Goal: Task Accomplishment & Management: Manage account settings

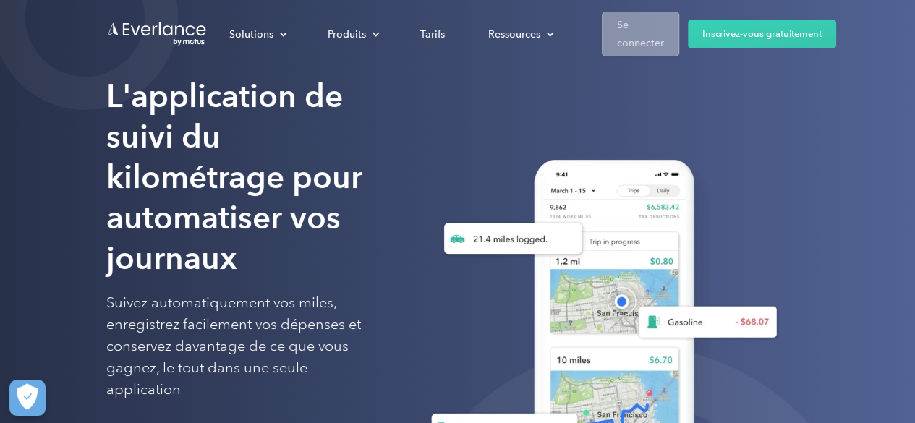
click at [646, 45] on font "Se connecter" at bounding box center [640, 34] width 47 height 30
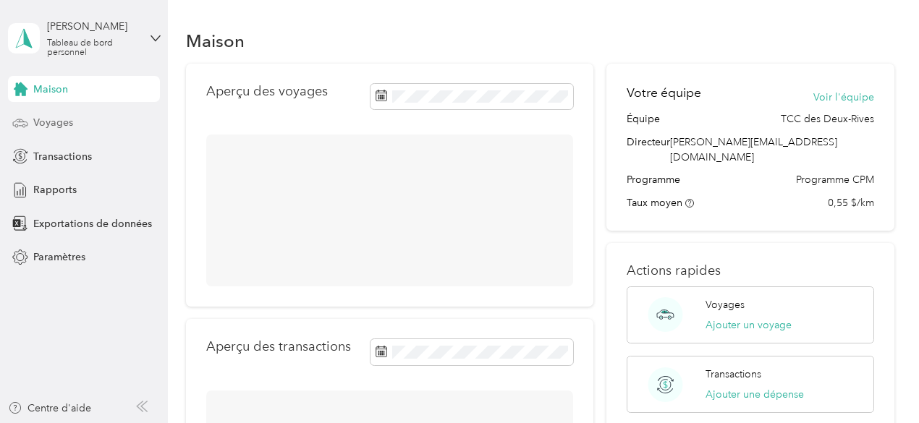
click at [52, 123] on font "Voyages" at bounding box center [53, 122] width 40 height 12
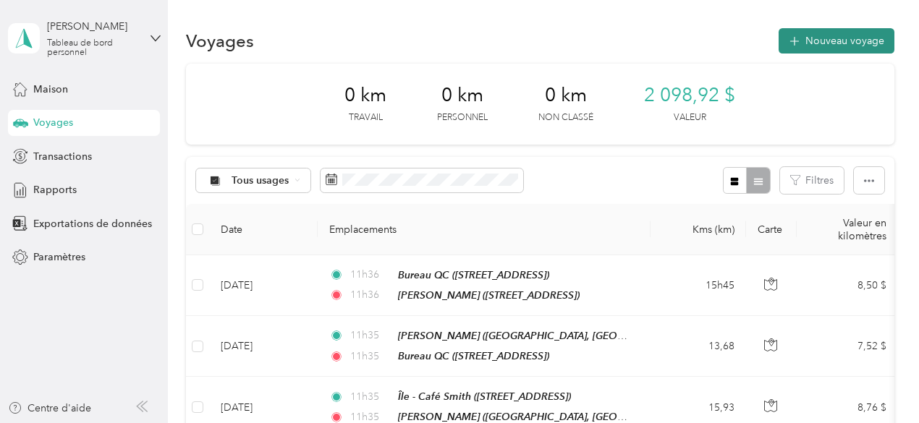
click at [827, 37] on font "Nouveau voyage" at bounding box center [844, 41] width 79 height 12
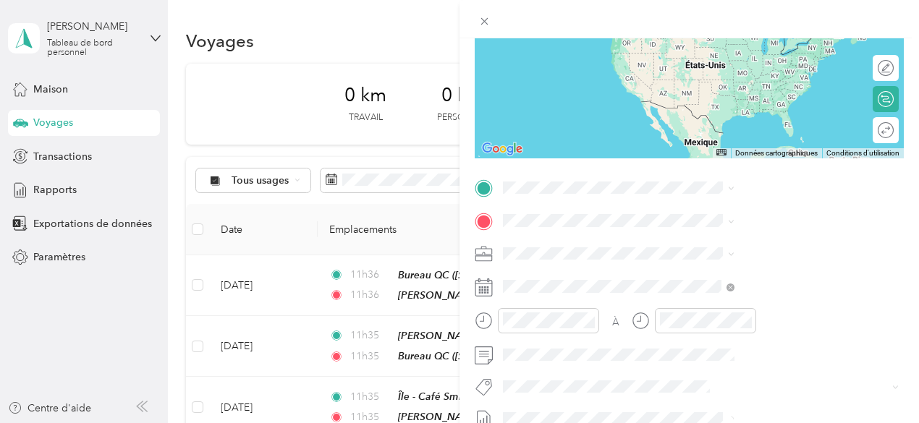
scroll to position [195, 0]
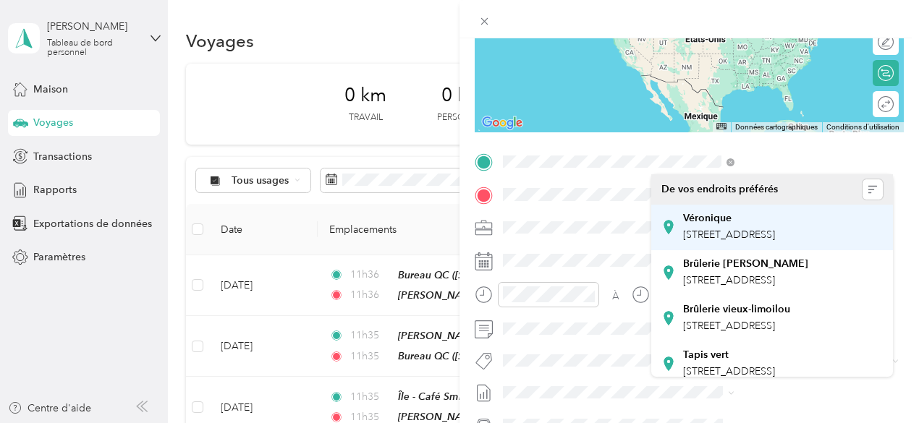
click at [712, 229] on font "740 Avenue Désy, G1S 2X5, Québec, Québec, Canada" at bounding box center [729, 235] width 92 height 12
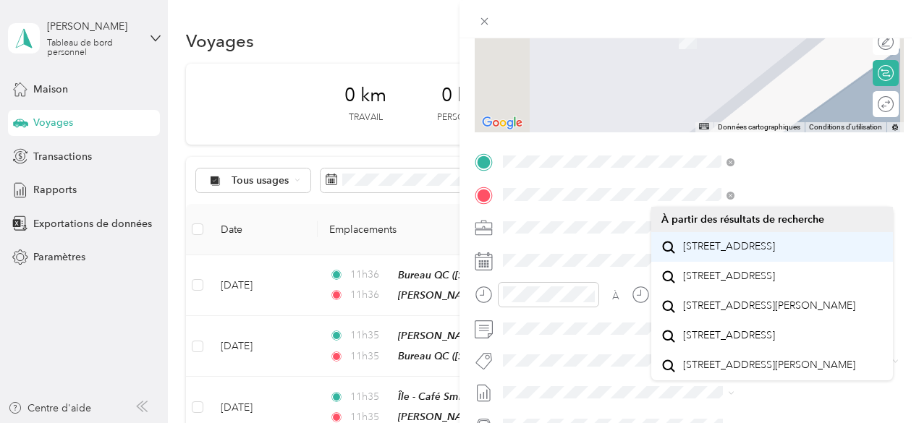
click at [775, 253] on font "9657 Boulevard Sainte-Anne Sainte-Anne-de-Beaupré, Québec G0A 3C0, Canada" at bounding box center [729, 246] width 92 height 12
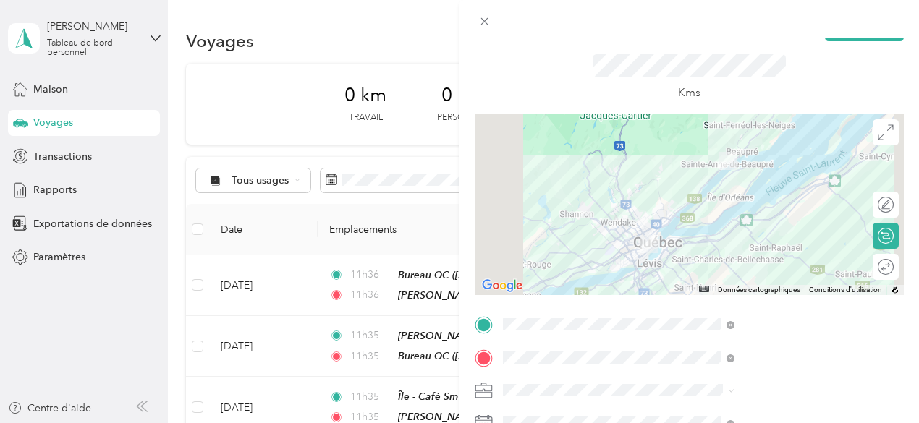
scroll to position [38, 0]
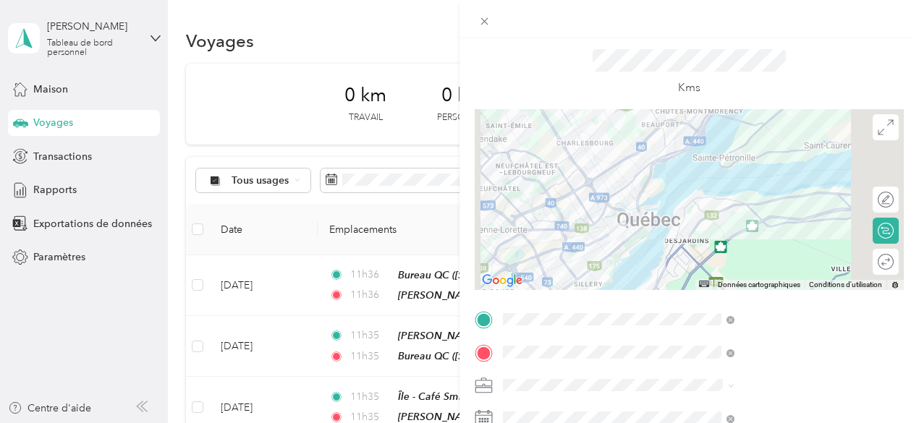
drag, startPoint x: 758, startPoint y: 207, endPoint x: 767, endPoint y: 196, distance: 13.9
click at [768, 196] on div at bounding box center [689, 199] width 429 height 181
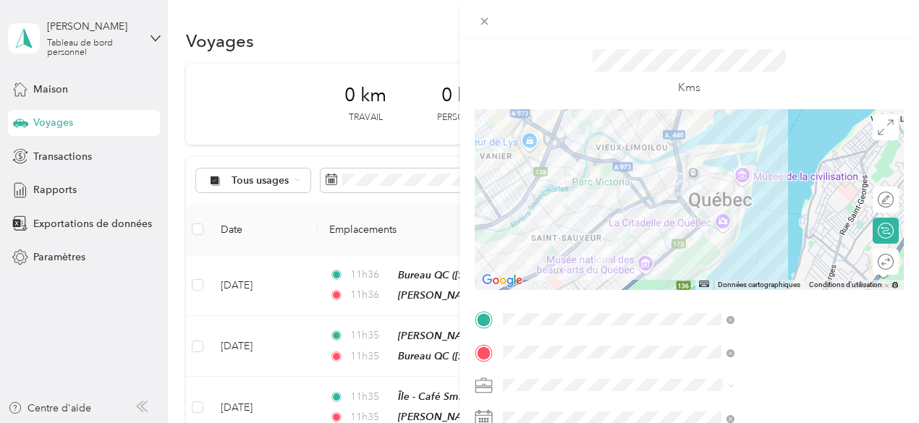
drag, startPoint x: 773, startPoint y: 212, endPoint x: 810, endPoint y: 222, distance: 38.3
click at [819, 243] on div at bounding box center [689, 199] width 429 height 181
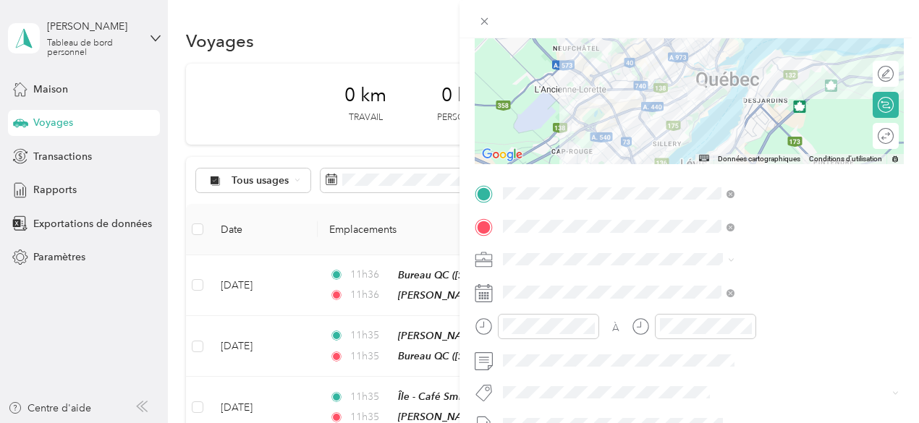
scroll to position [195, 0]
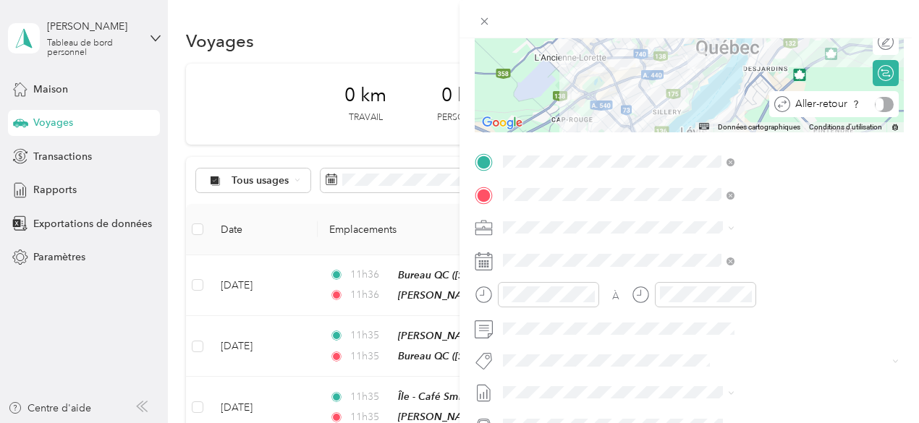
click at [875, 106] on div at bounding box center [884, 104] width 19 height 15
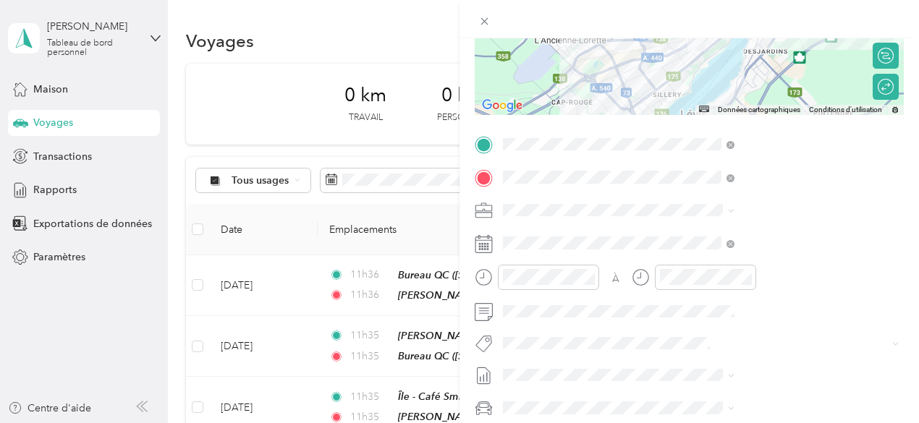
scroll to position [216, 0]
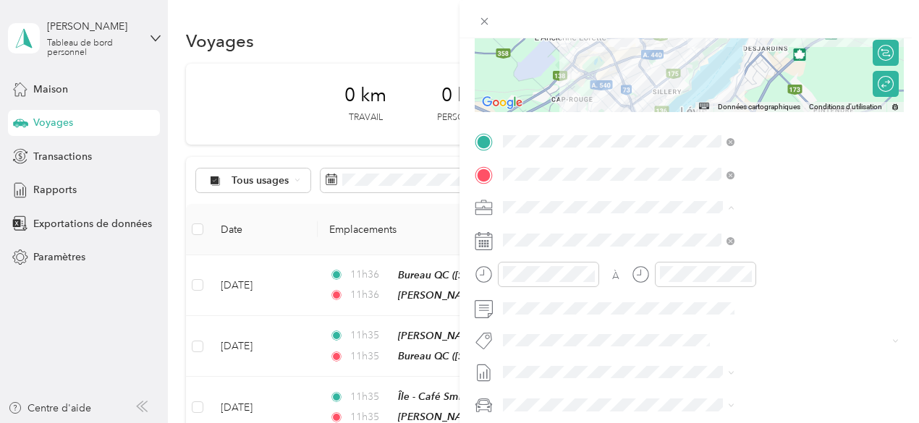
click at [701, 352] on div "Répit indi." at bounding box center [771, 359] width 221 height 15
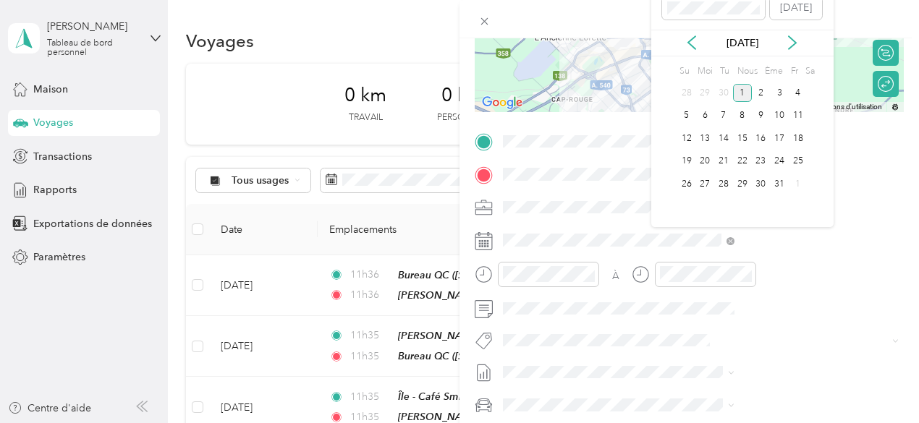
click at [692, 50] on icon at bounding box center [691, 42] width 14 height 14
click at [763, 166] on font "25" at bounding box center [760, 161] width 10 height 11
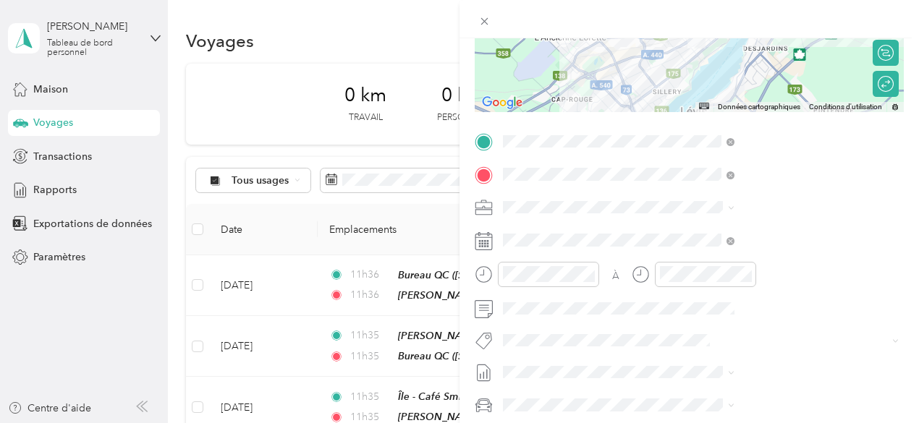
scroll to position [0, 0]
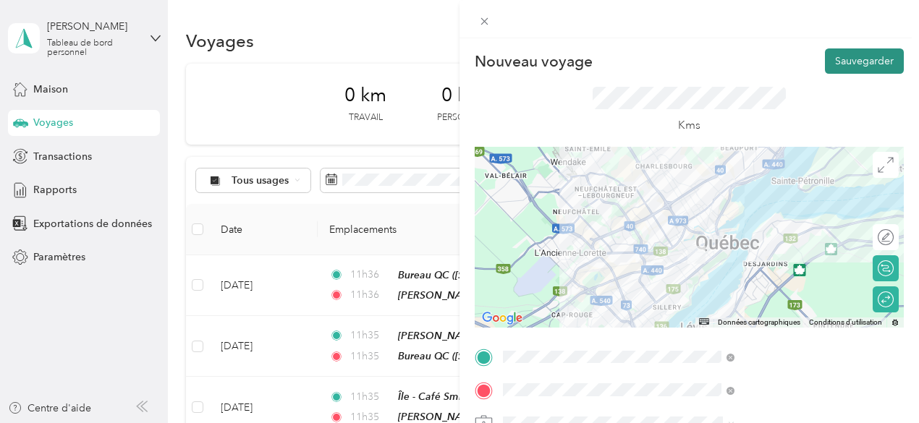
click at [861, 63] on font "Sauvegarder" at bounding box center [864, 61] width 59 height 12
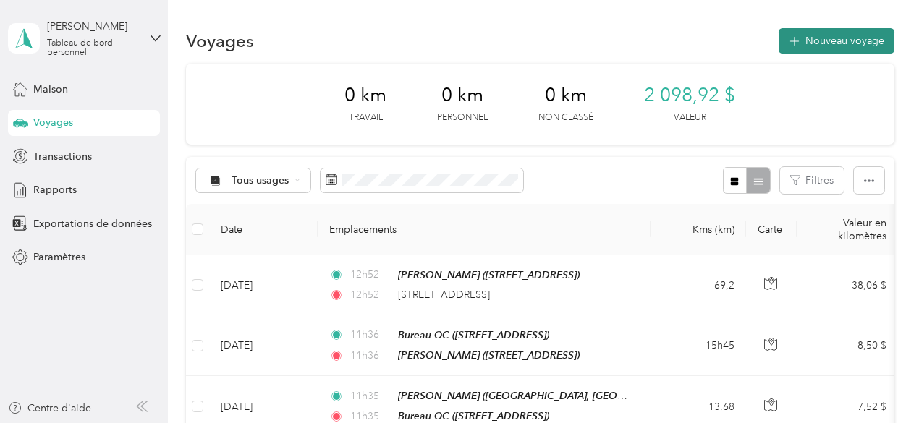
click at [857, 45] on font "Nouveau voyage" at bounding box center [844, 41] width 79 height 12
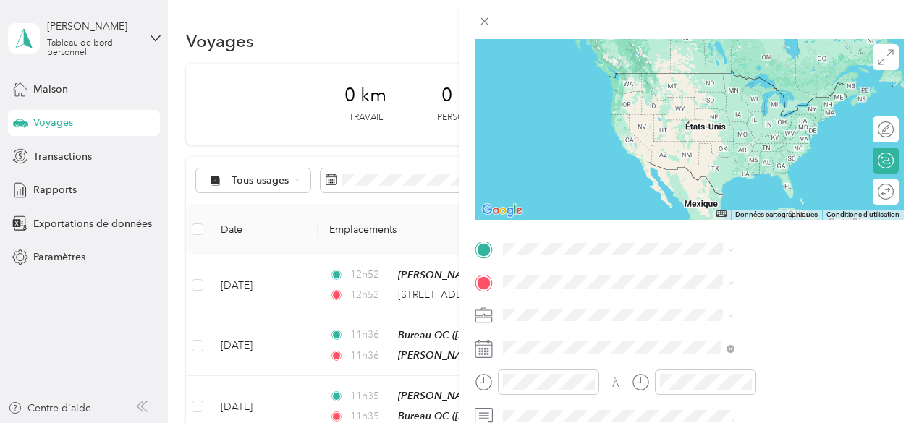
scroll to position [110, 0]
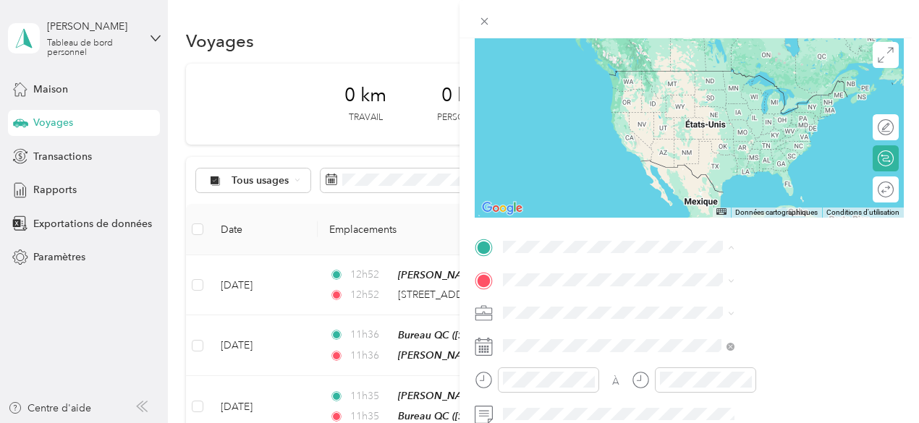
click at [579, 342] on div "Nouveau voyage Sauvegarder Ce voyage ne peut pas être modifié, car il est en co…" at bounding box center [459, 211] width 919 height 423
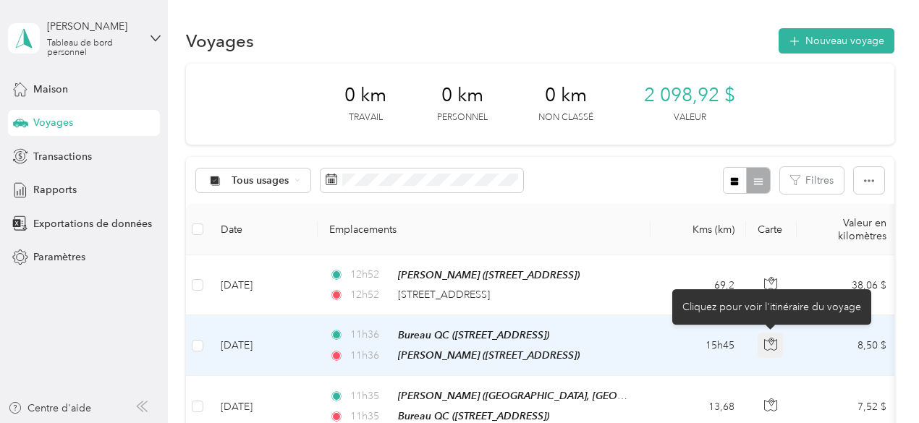
click at [770, 344] on icon "button" at bounding box center [770, 344] width 13 height 13
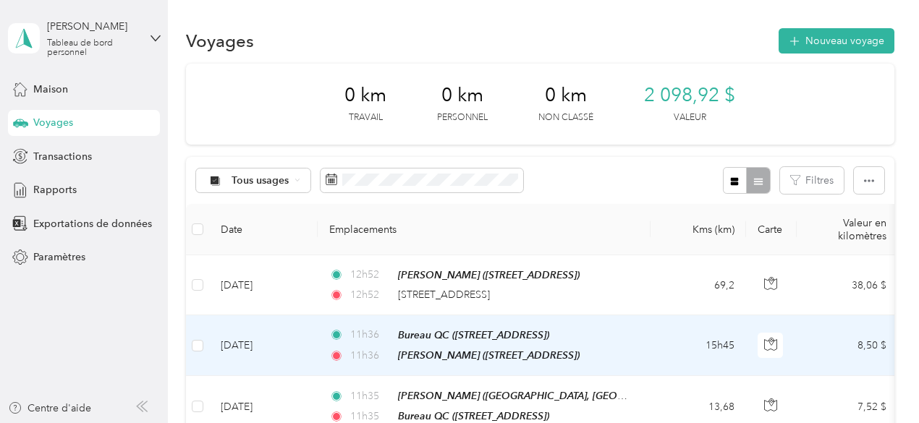
click at [564, 347] on div "Véronica (740 Avenue Désy, Québec, Québec)" at bounding box center [489, 355] width 182 height 17
click at [323, 345] on td "11h36 Bureau QC (14 Rue Saint-Amand, Québec, Québec) 11h36 Véronica (740 Avenue…" at bounding box center [484, 345] width 333 height 61
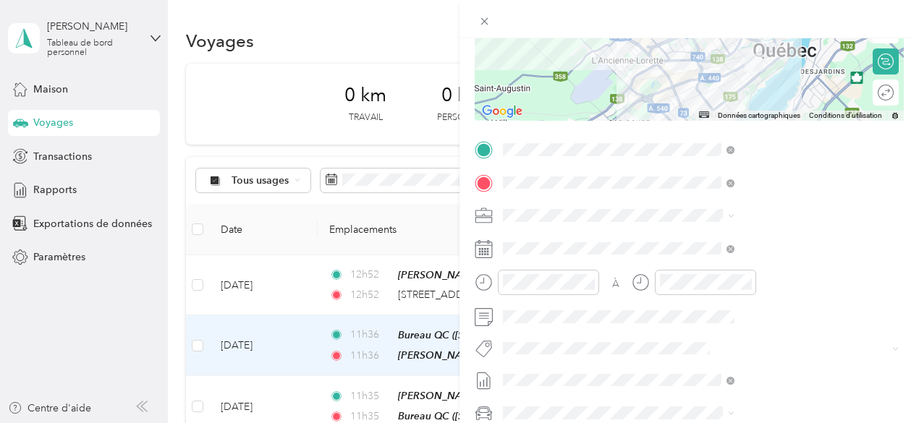
scroll to position [41, 0]
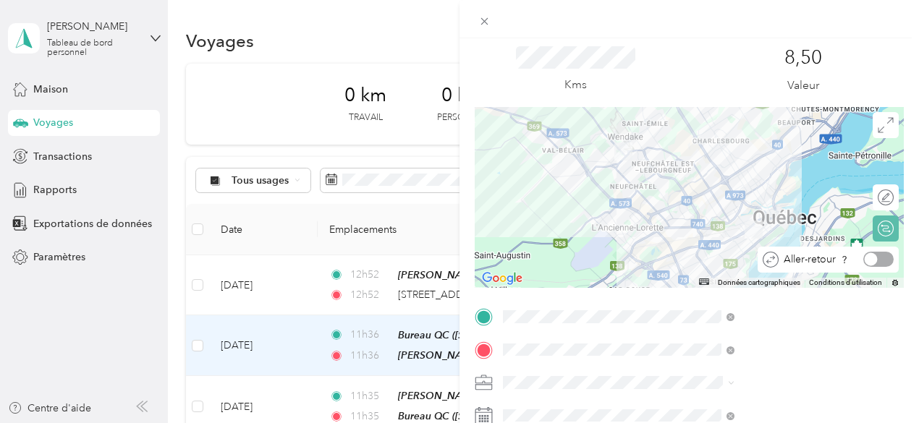
click at [874, 260] on div at bounding box center [878, 259] width 30 height 15
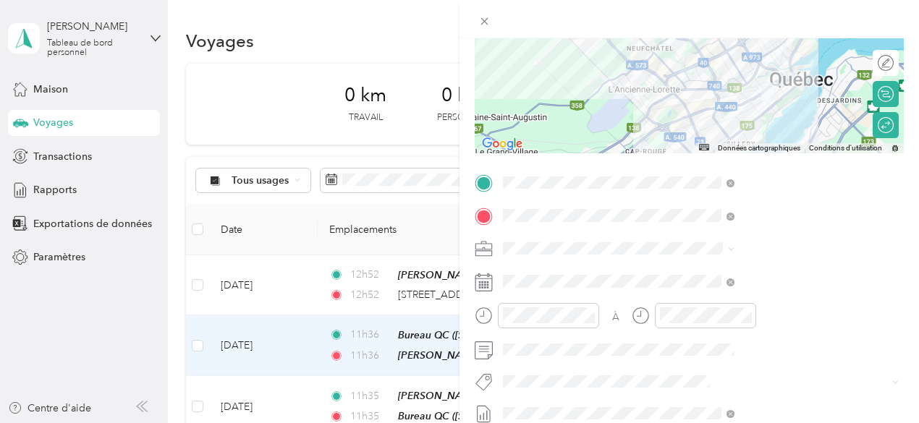
scroll to position [0, 0]
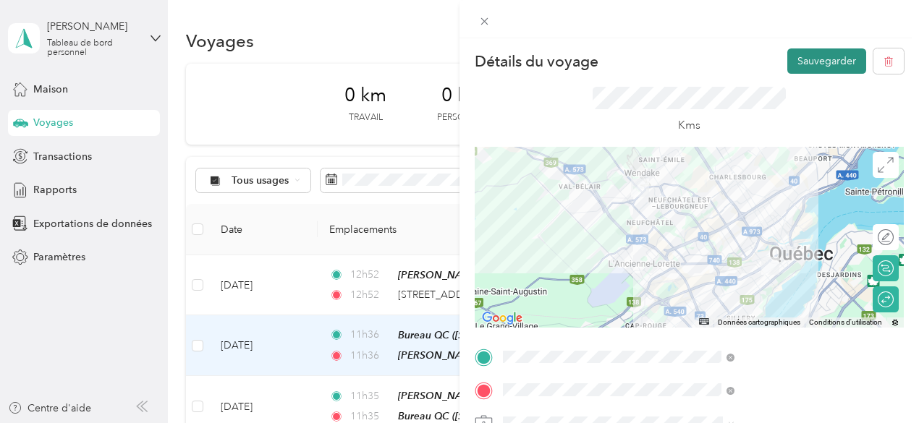
click at [814, 69] on button "Sauvegarder" at bounding box center [826, 60] width 79 height 25
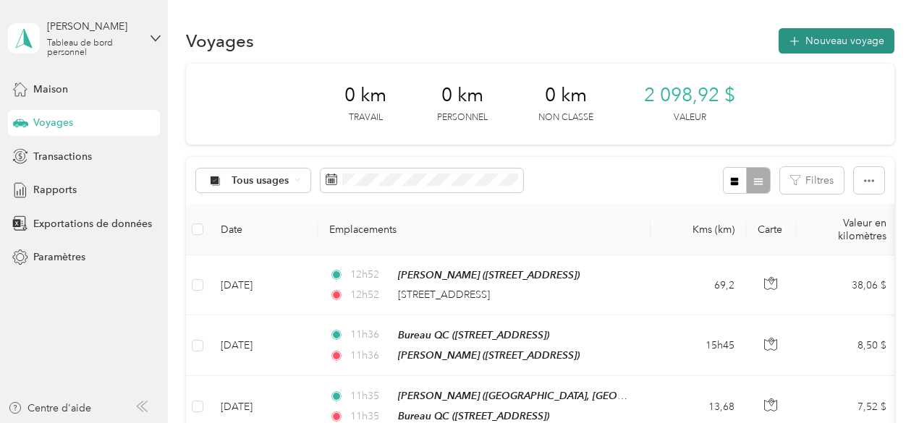
click at [844, 43] on font "Nouveau voyage" at bounding box center [844, 41] width 79 height 12
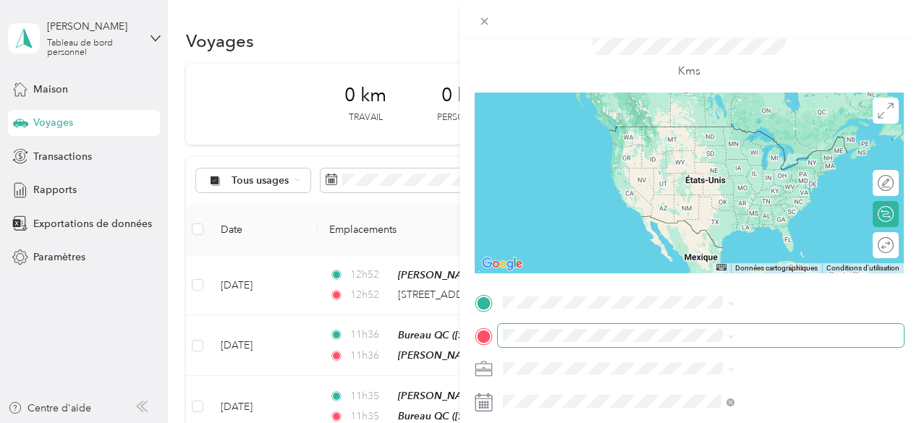
scroll to position [72, 0]
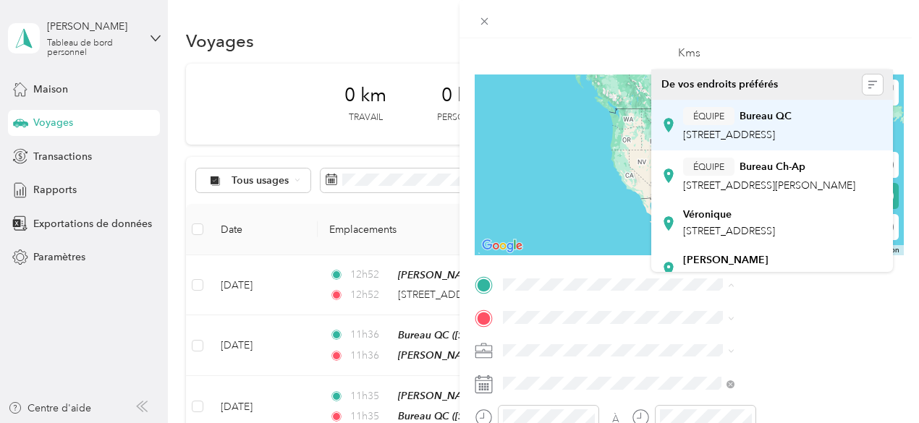
click at [736, 134] on font "14 Rue Saint-Amand, G2A 2K9, Québec, Québec, Canada" at bounding box center [729, 135] width 92 height 12
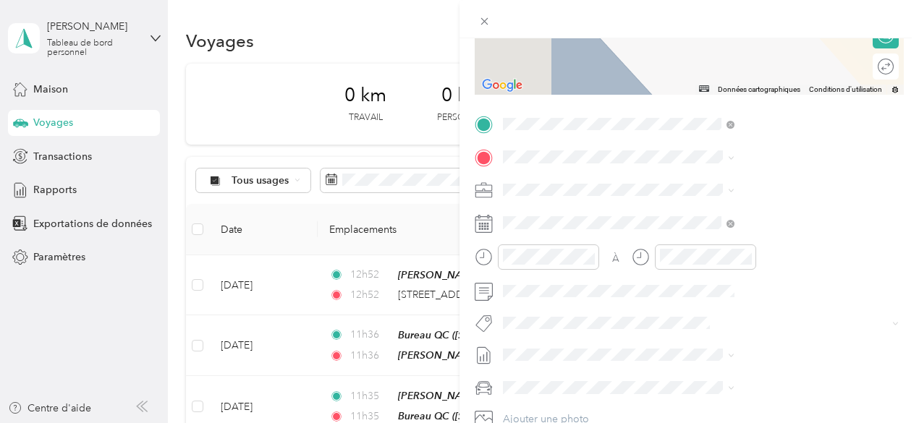
scroll to position [248, 0]
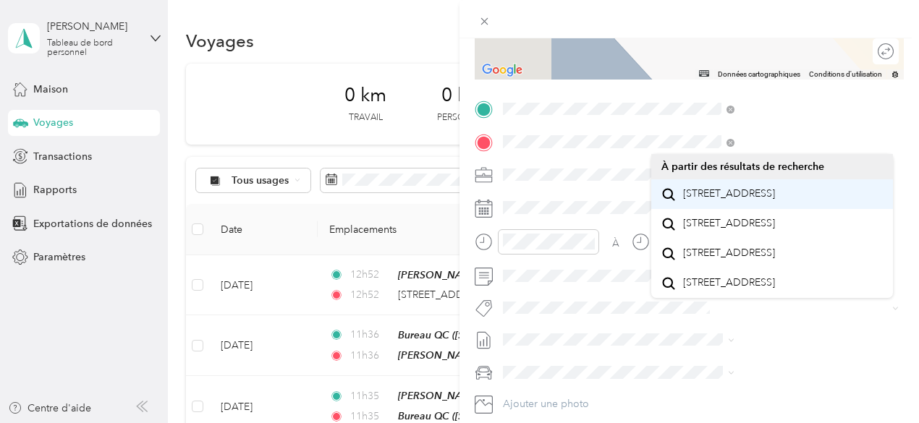
click at [741, 200] on font "1000 Boulevard Du Lac Québec, Québec G2M 0C9, Canada" at bounding box center [729, 193] width 92 height 12
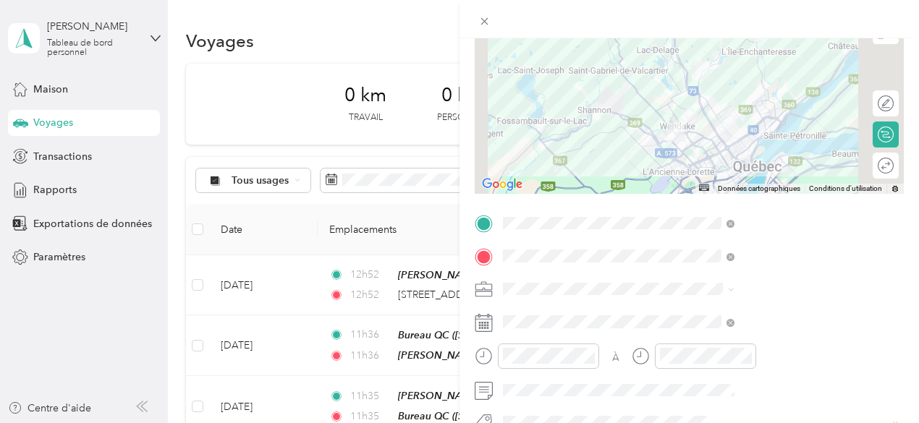
scroll to position [137, 0]
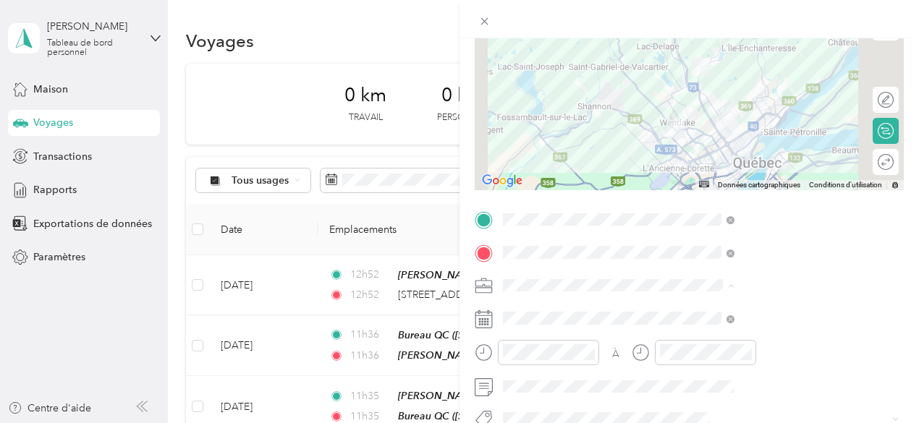
click at [709, 208] on div "Répit indi." at bounding box center [771, 208] width 221 height 15
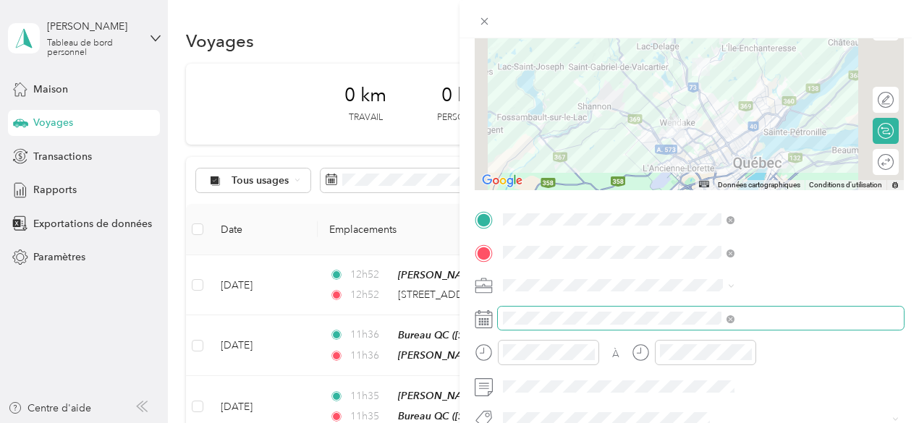
click at [711, 310] on span at bounding box center [701, 318] width 406 height 23
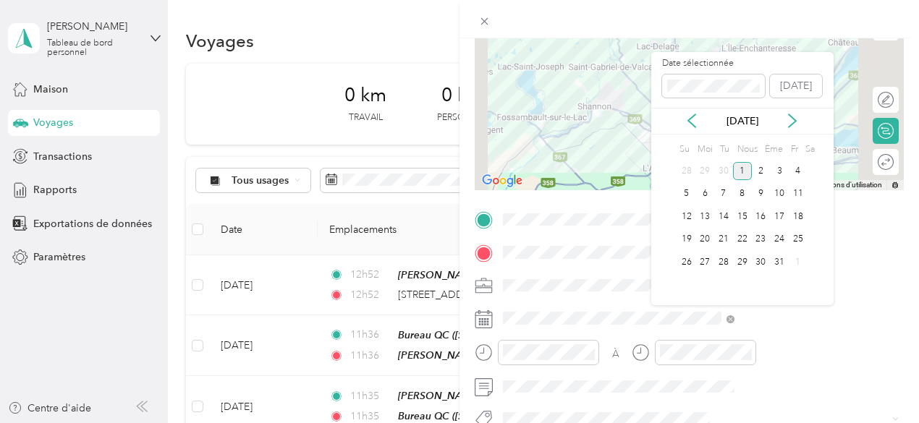
click at [684, 125] on div "Octobre 2025" at bounding box center [742, 121] width 182 height 15
click at [689, 126] on icon at bounding box center [691, 121] width 14 height 14
click at [760, 245] on font "25" at bounding box center [760, 239] width 10 height 11
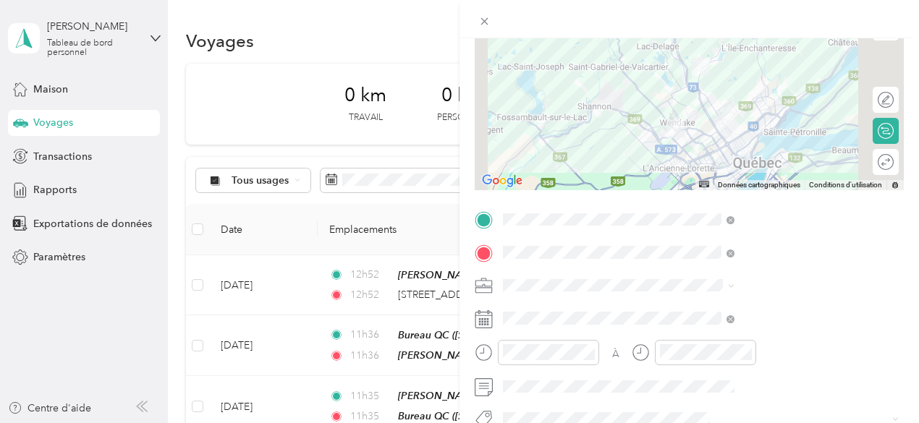
scroll to position [0, 0]
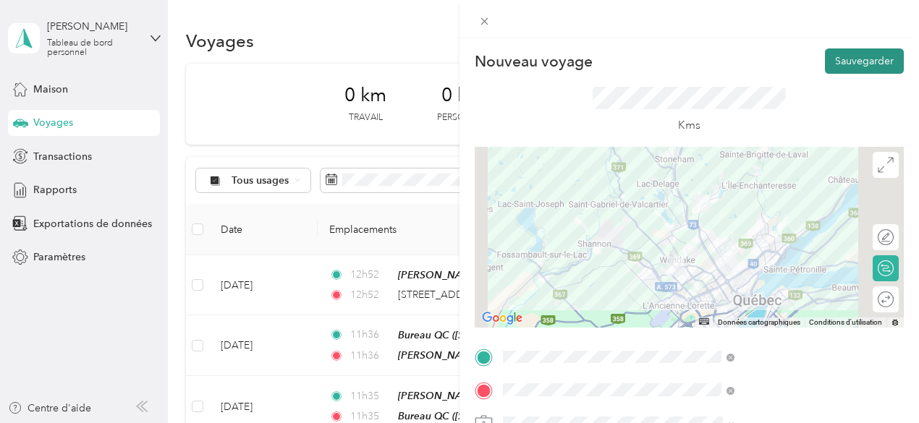
click at [866, 71] on button "Sauvegarder" at bounding box center [864, 60] width 79 height 25
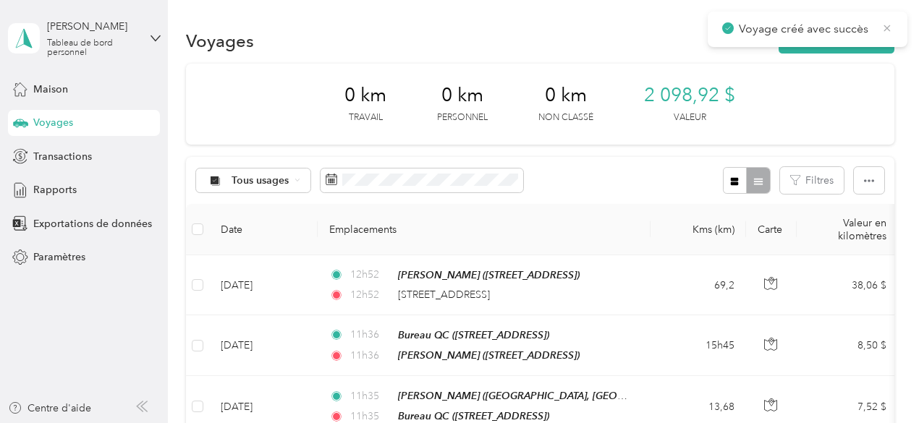
click at [888, 31] on icon at bounding box center [887, 28] width 12 height 13
click at [874, 38] on font "Nouveau voyage" at bounding box center [844, 41] width 79 height 12
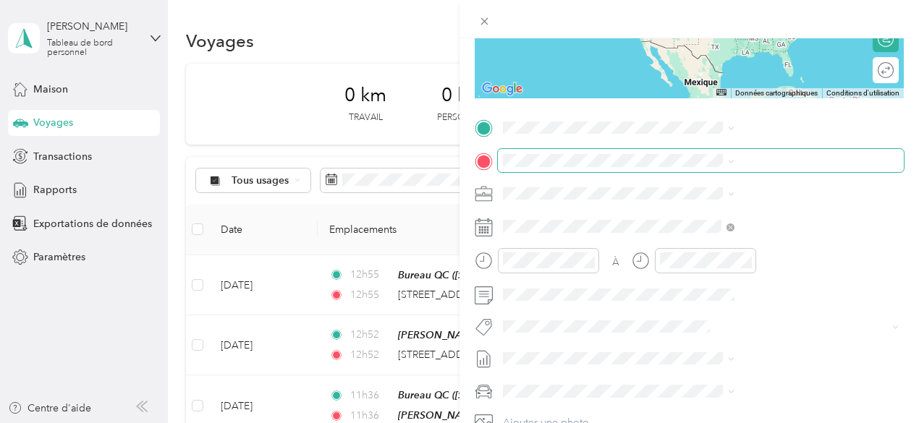
scroll to position [233, 0]
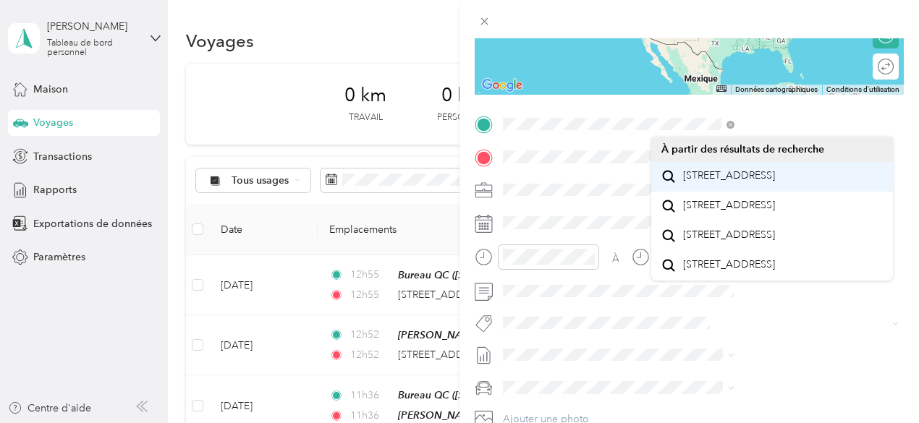
click at [747, 182] on font "1000 Boulevard Du Lac Québec, Québec G2M 0C9, Canada" at bounding box center [729, 175] width 92 height 12
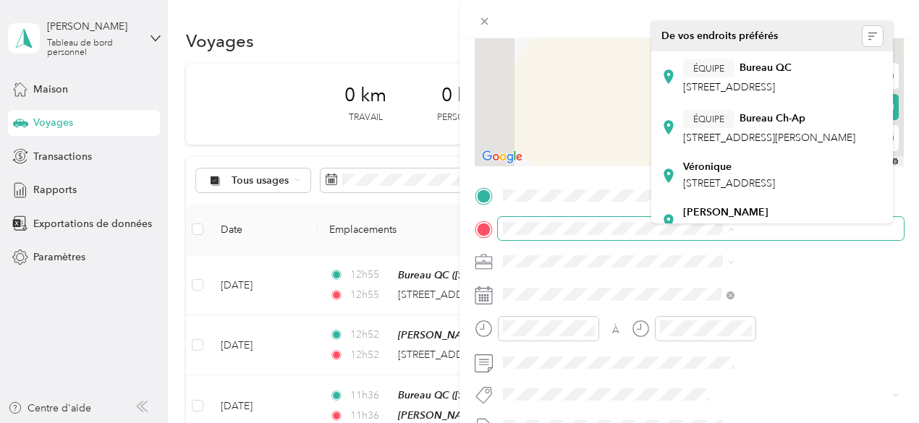
scroll to position [153, 0]
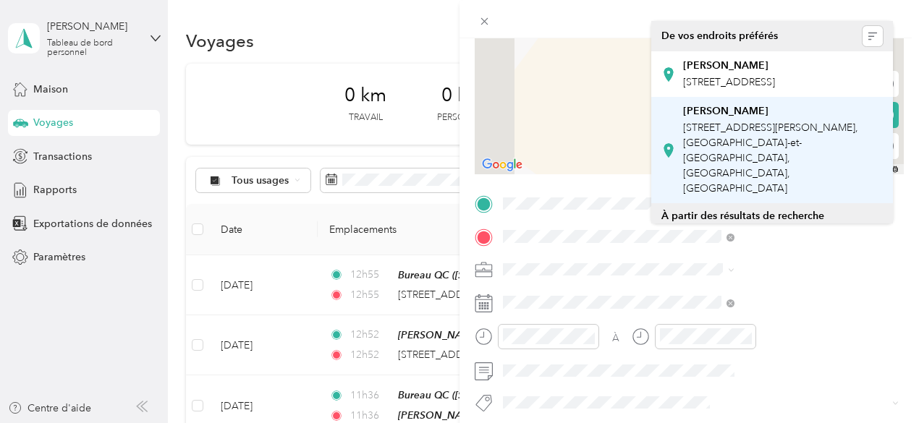
click at [751, 183] on font "211 Chemin Crawford, Stoneham-et-Tewkesbury, G3C 0V1, Stoneham-et-Tewkesbury, Q…" at bounding box center [770, 158] width 175 height 73
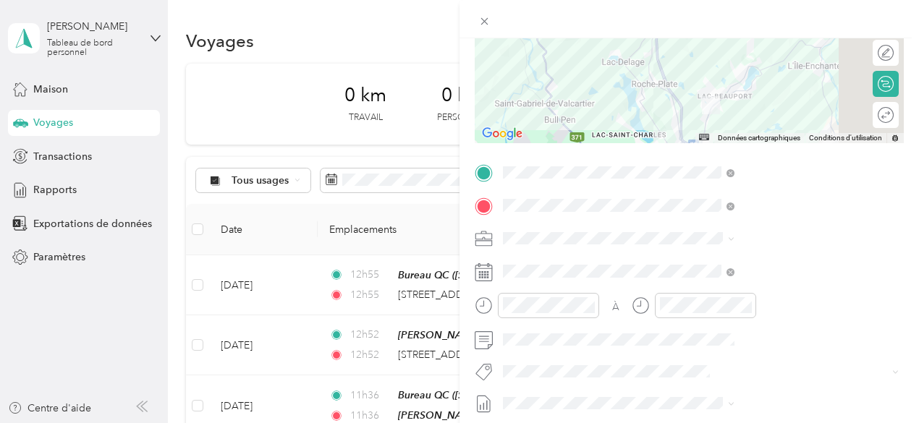
scroll to position [194, 0]
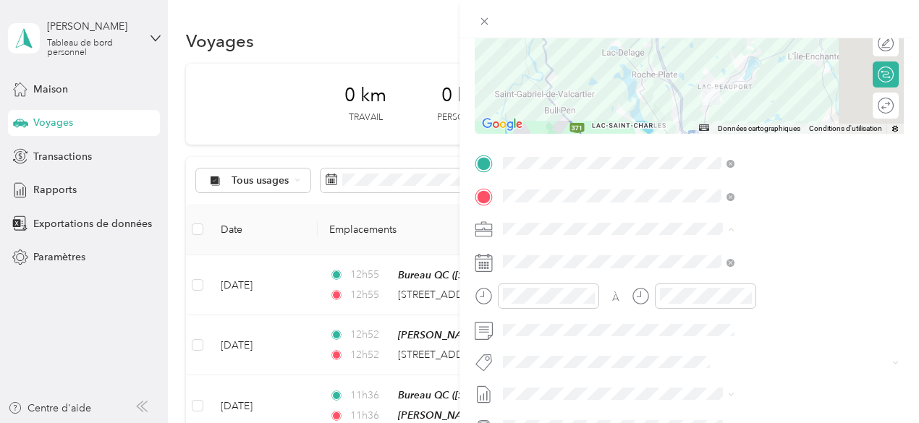
click at [690, 156] on font "Répit indi." at bounding box center [684, 153] width 46 height 12
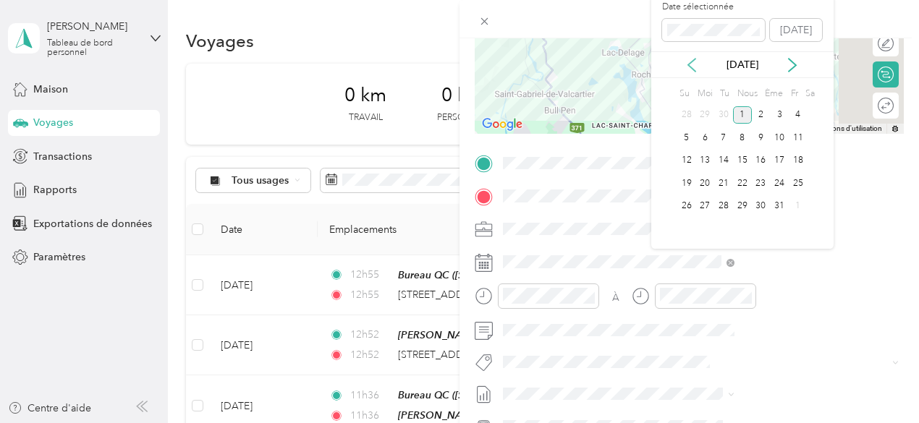
click at [696, 70] on icon at bounding box center [691, 65] width 14 height 14
click at [763, 189] on font "25" at bounding box center [760, 183] width 10 height 11
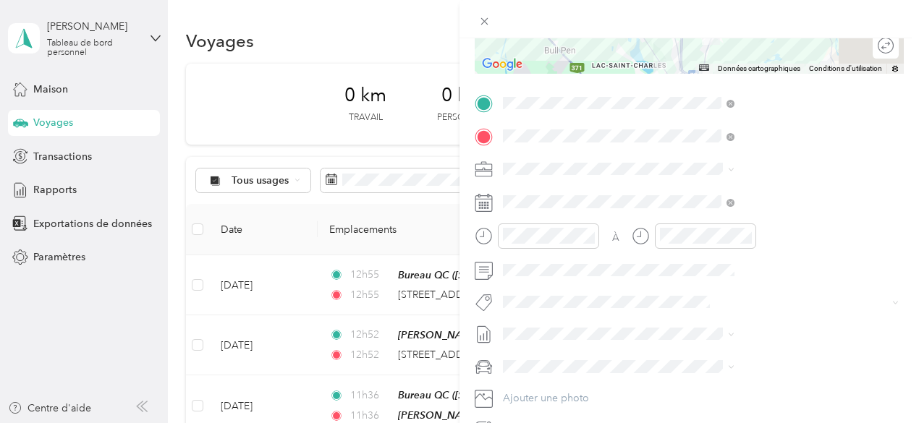
scroll to position [0, 0]
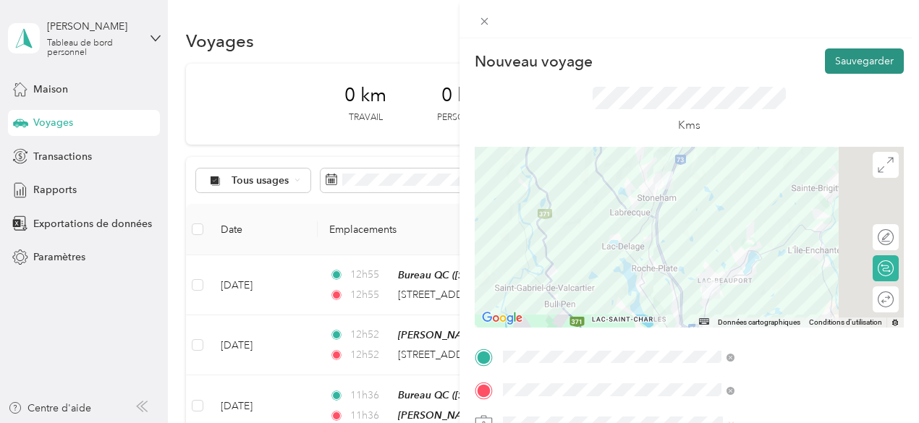
click at [852, 62] on font "Sauvegarder" at bounding box center [864, 61] width 59 height 12
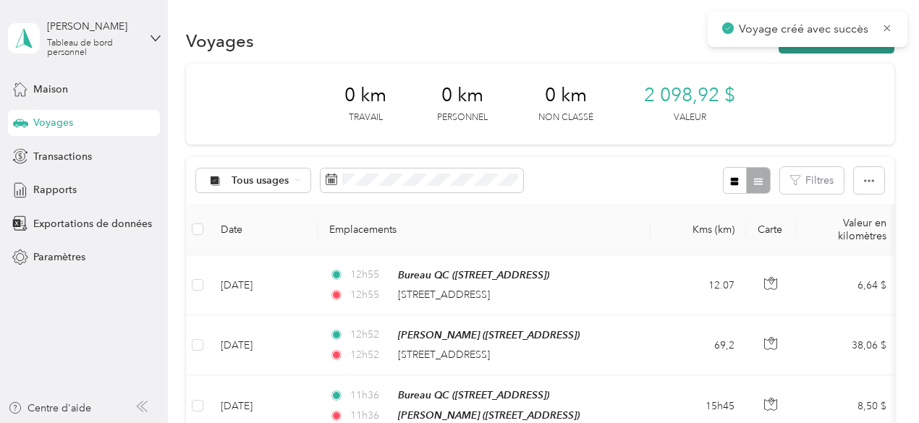
click at [886, 30] on icon at bounding box center [887, 28] width 7 height 7
click at [819, 41] on font "Nouveau voyage" at bounding box center [844, 41] width 79 height 12
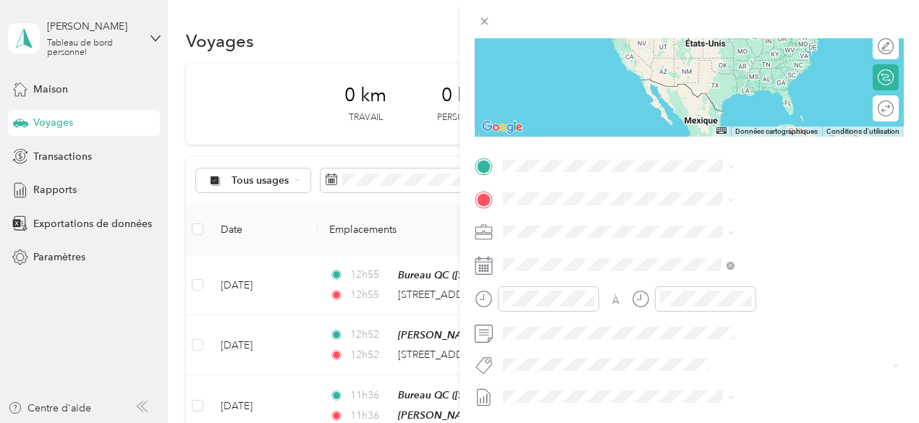
scroll to position [210, 0]
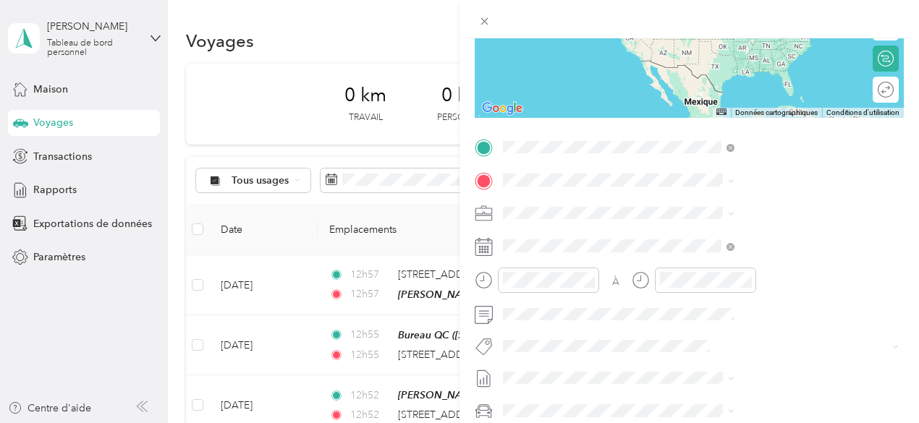
click at [736, 308] on font "211 Chemin Crawford, Stoneham-et-Tewkesbury, G3C 0V1, Stoneham-et-Tewkesbury, Q…" at bounding box center [770, 296] width 175 height 73
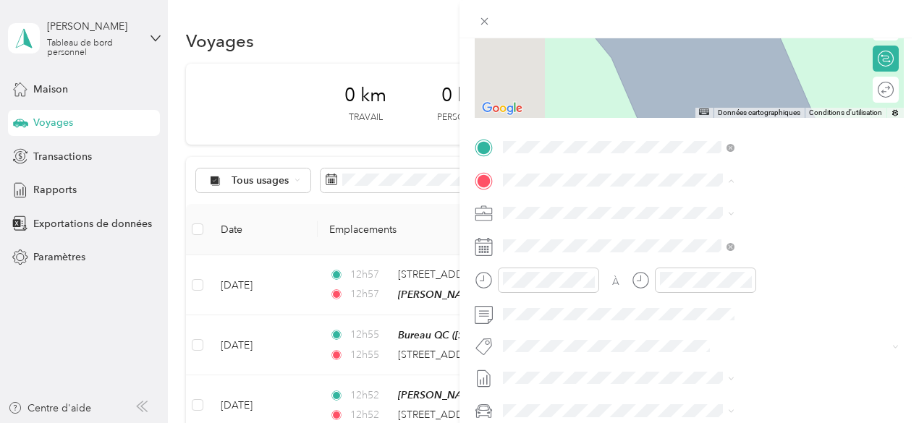
click at [734, 257] on font "14 Rue Saint-Amand, G2A 2K9, Québec, Québec, Canada" at bounding box center [729, 259] width 92 height 12
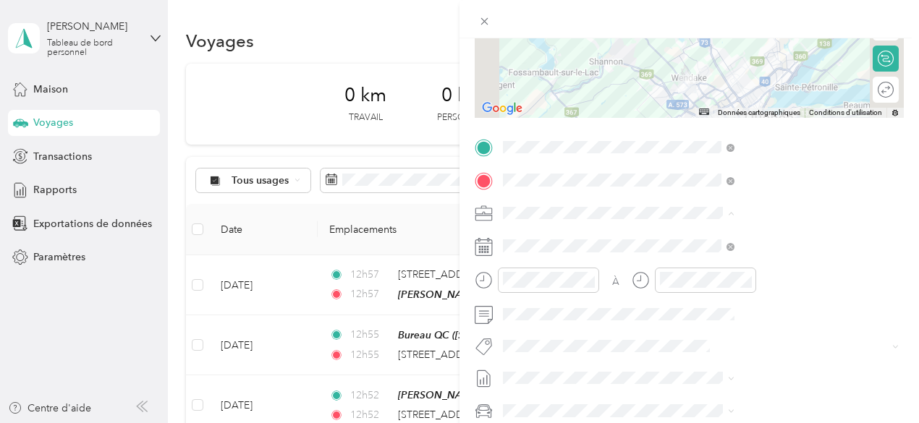
click at [692, 143] on li "Répit indi." at bounding box center [772, 136] width 242 height 25
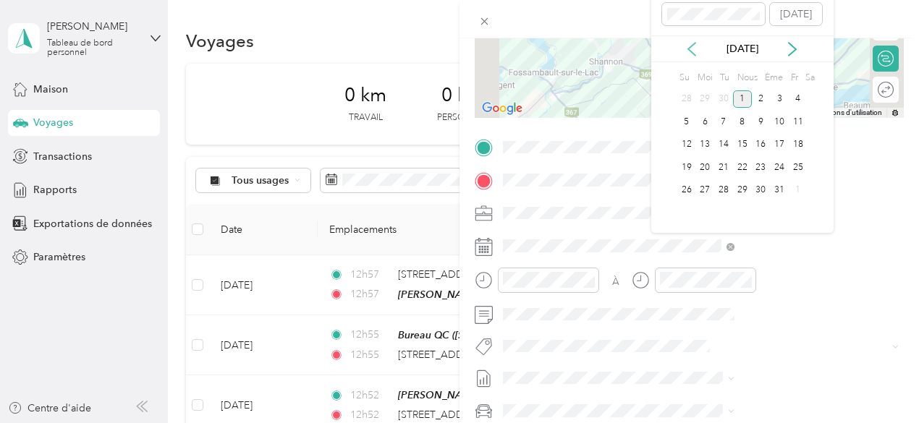
click at [690, 54] on icon at bounding box center [691, 49] width 7 height 13
click at [760, 173] on font "25" at bounding box center [760, 167] width 10 height 11
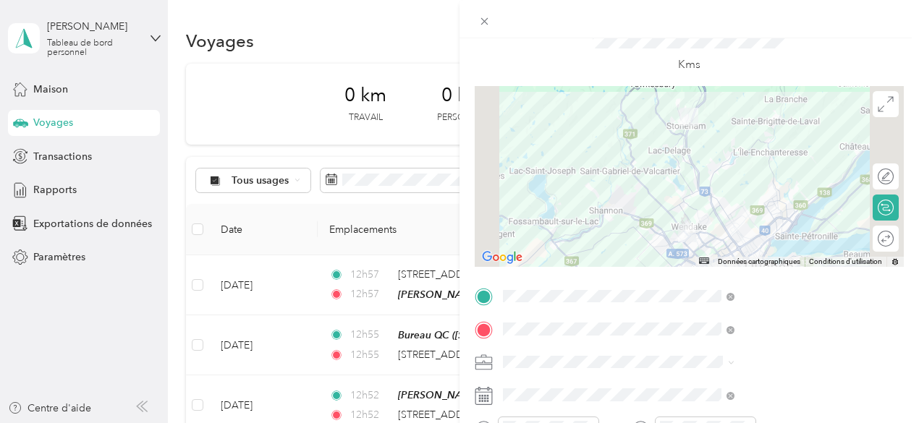
scroll to position [0, 0]
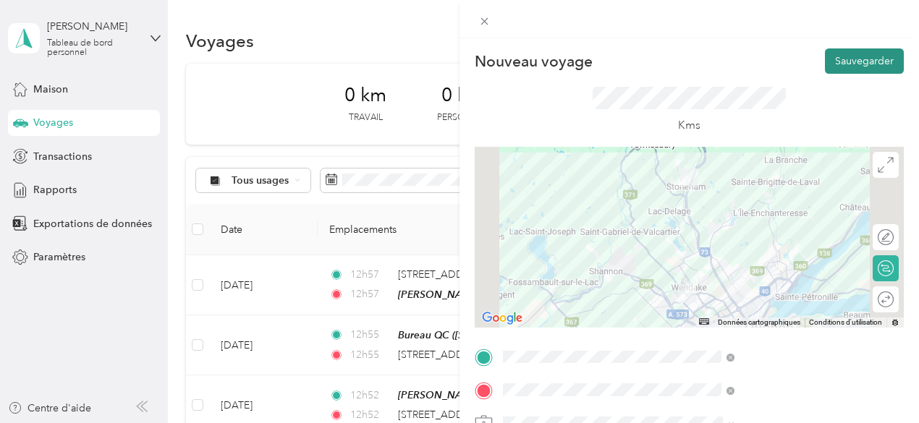
click at [836, 59] on font "Sauvegarder" at bounding box center [864, 61] width 59 height 12
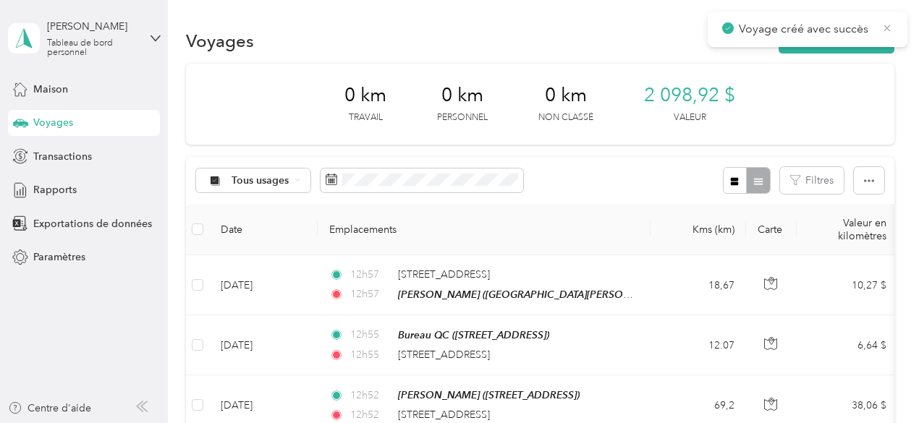
click at [887, 30] on icon at bounding box center [887, 28] width 12 height 13
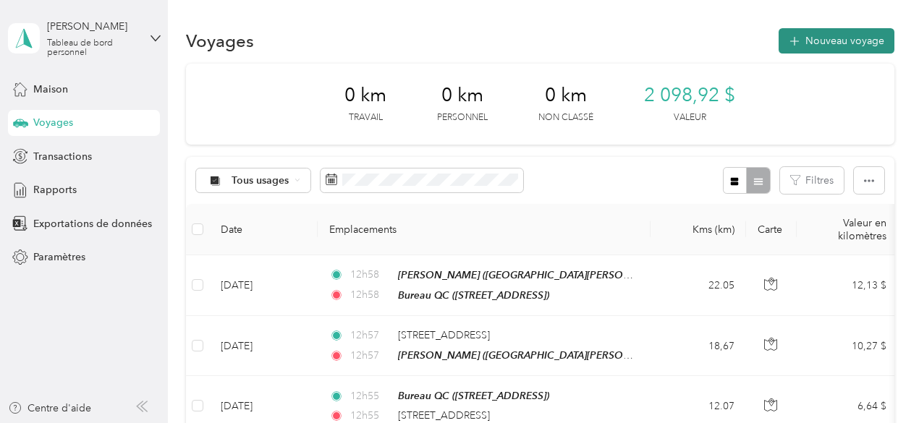
click at [838, 32] on button "Nouveau voyage" at bounding box center [837, 40] width 116 height 25
